Goal: Task Accomplishment & Management: Manage account settings

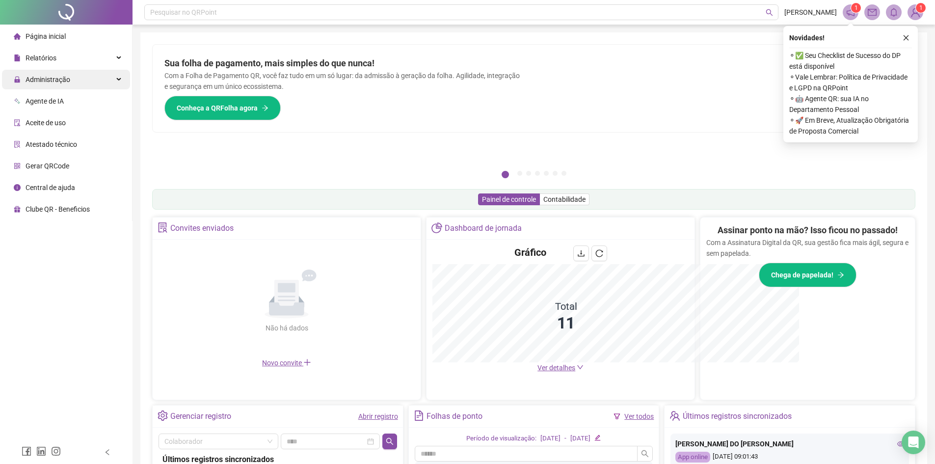
click at [84, 73] on div "Administração" at bounding box center [66, 80] width 128 height 20
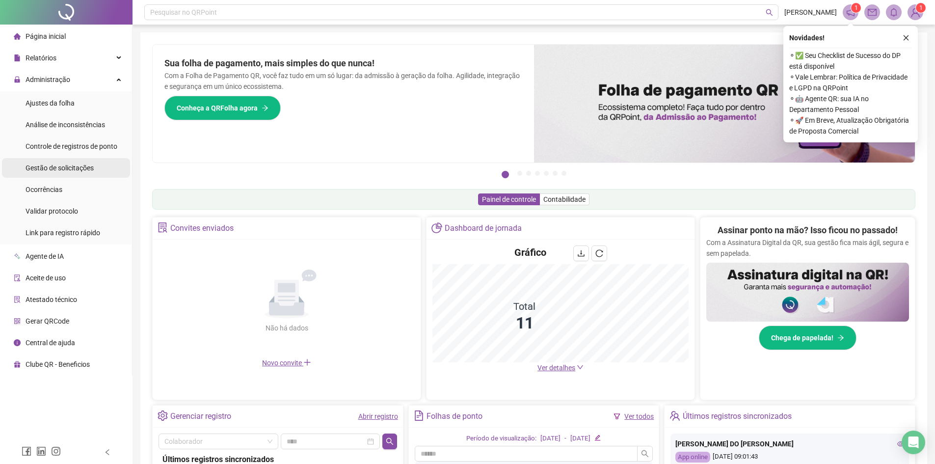
click at [65, 165] on span "Gestão de solicitações" at bounding box center [60, 168] width 68 height 8
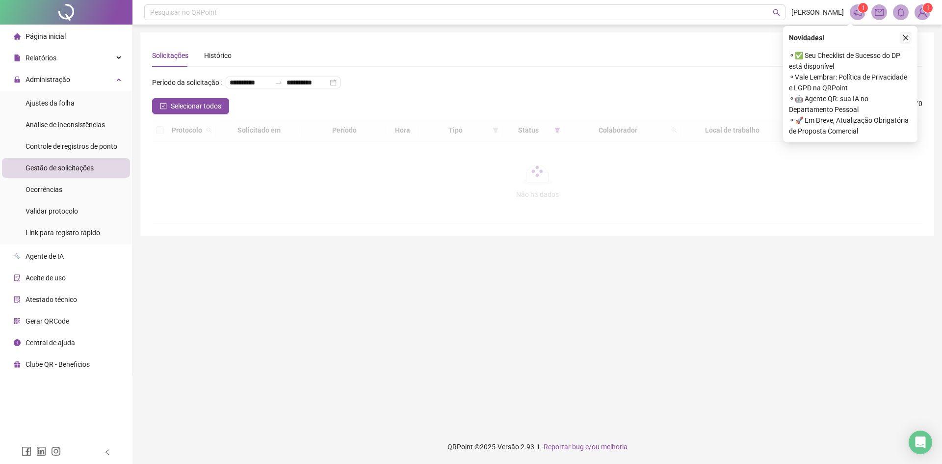
click at [901, 41] on button "button" at bounding box center [906, 38] width 12 height 12
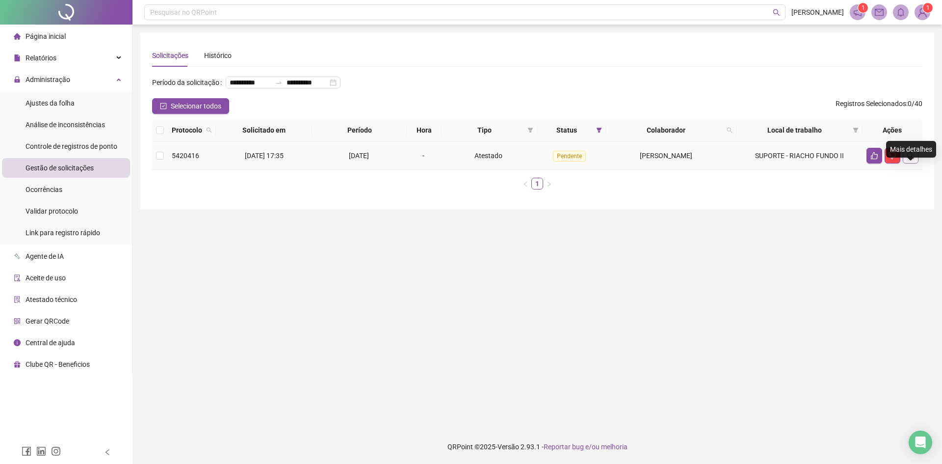
click at [910, 159] on icon "search" at bounding box center [911, 156] width 8 height 8
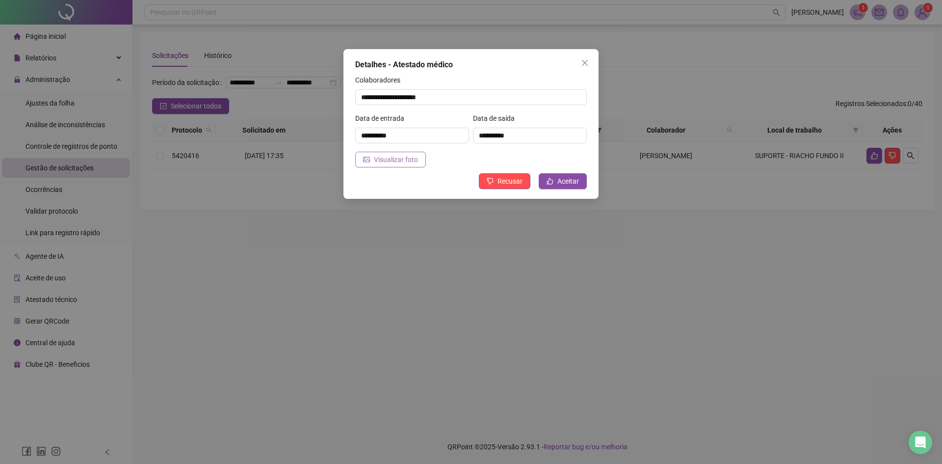
click at [384, 159] on span "Visualizar foto" at bounding box center [396, 159] width 44 height 11
click at [567, 183] on span "Aceitar" at bounding box center [568, 181] width 22 height 11
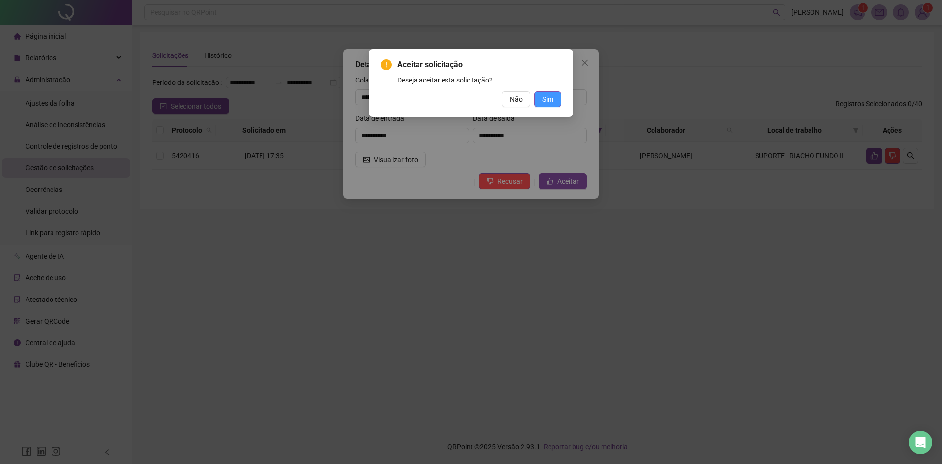
click at [545, 101] on span "Sim" at bounding box center [547, 99] width 11 height 11
click at [562, 98] on div "Aceitar solicitação Deseja aceitar esta solicitação? Não Sim" at bounding box center [471, 83] width 204 height 68
click at [551, 98] on span "Sim" at bounding box center [547, 99] width 11 height 11
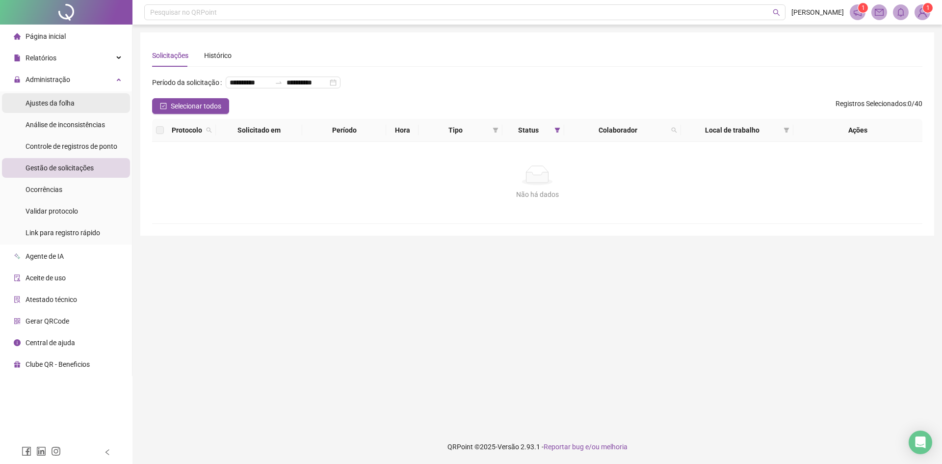
click at [90, 104] on li "Ajustes da folha" at bounding box center [66, 103] width 128 height 20
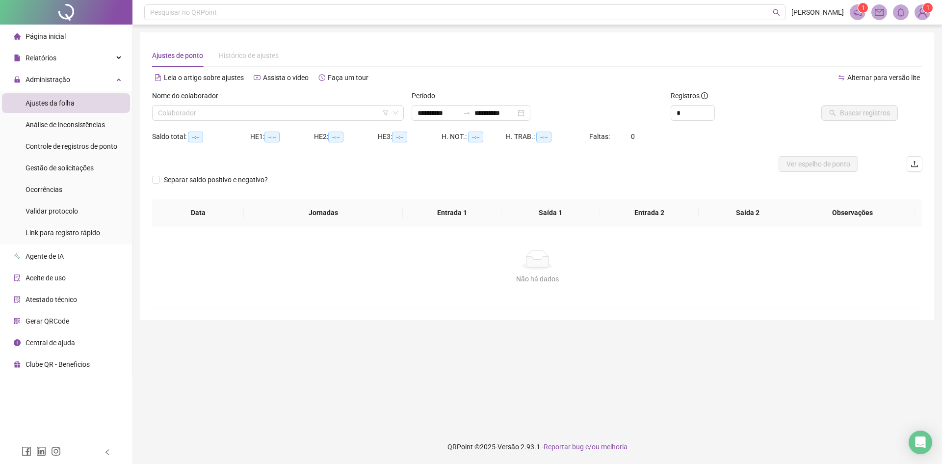
type input "**********"
